Goal: Browse casually

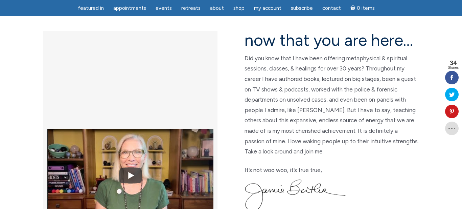
scroll to position [179, 0]
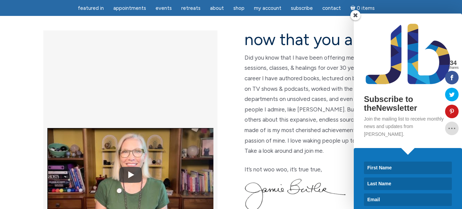
click at [355, 15] on span at bounding box center [355, 15] width 10 height 10
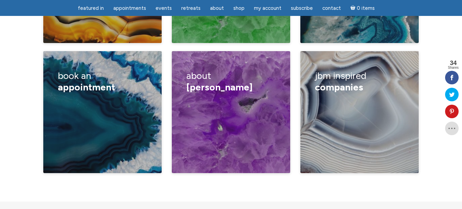
scroll to position [1215, 0]
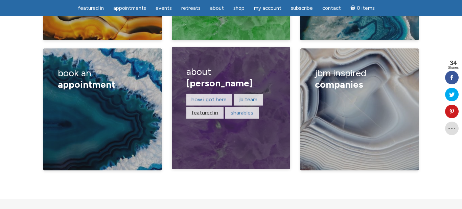
click at [205, 109] on link "featured in" at bounding box center [204, 112] width 27 height 6
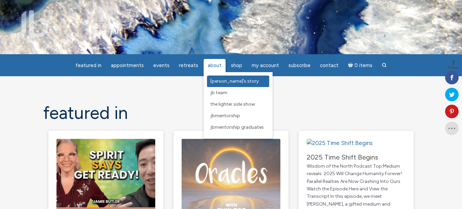
click at [216, 77] on link "[PERSON_NAME]’s Story" at bounding box center [238, 80] width 62 height 11
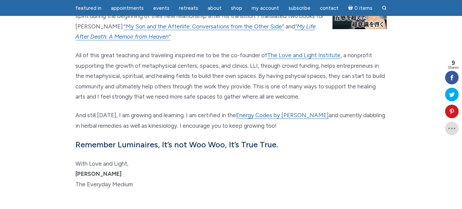
scroll to position [145, 0]
